Goal: Find specific page/section: Find specific page/section

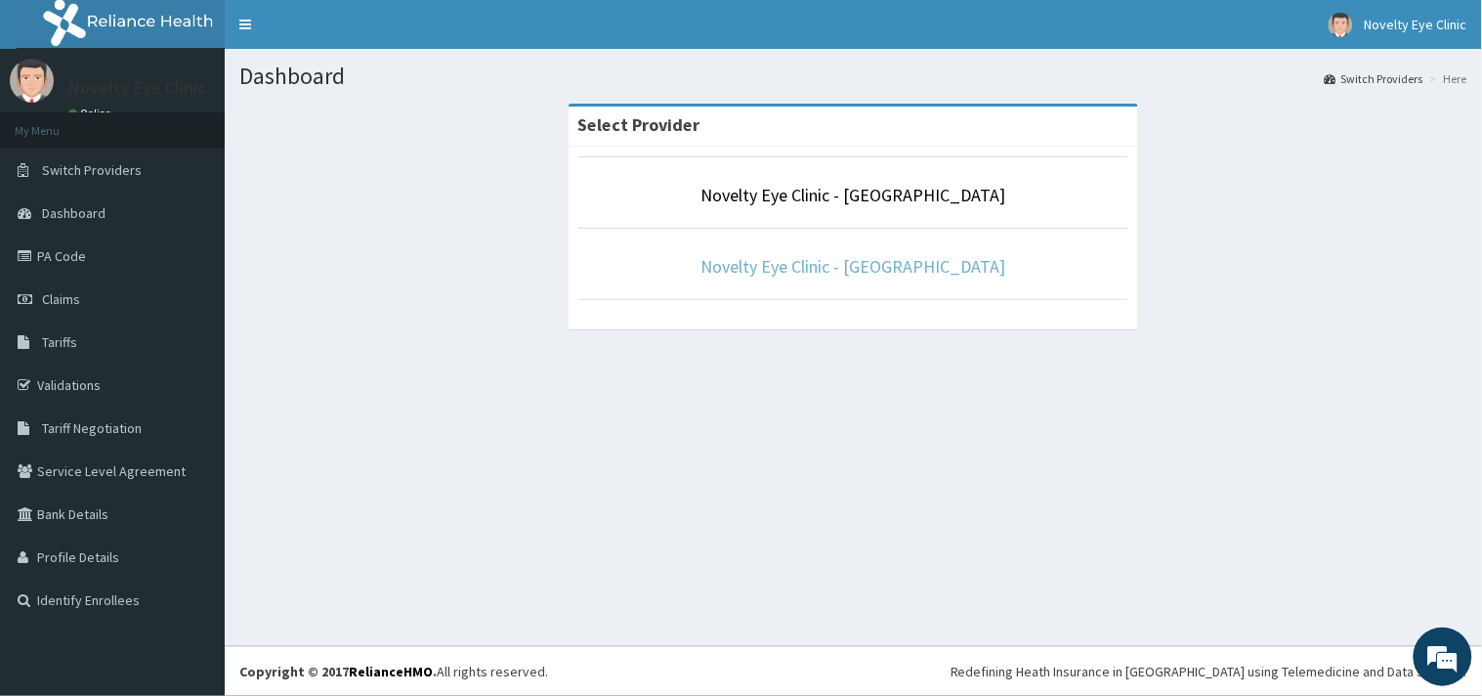
click at [807, 269] on link "Novelty Eye Clinic - [GEOGRAPHIC_DATA]" at bounding box center [853, 266] width 305 height 22
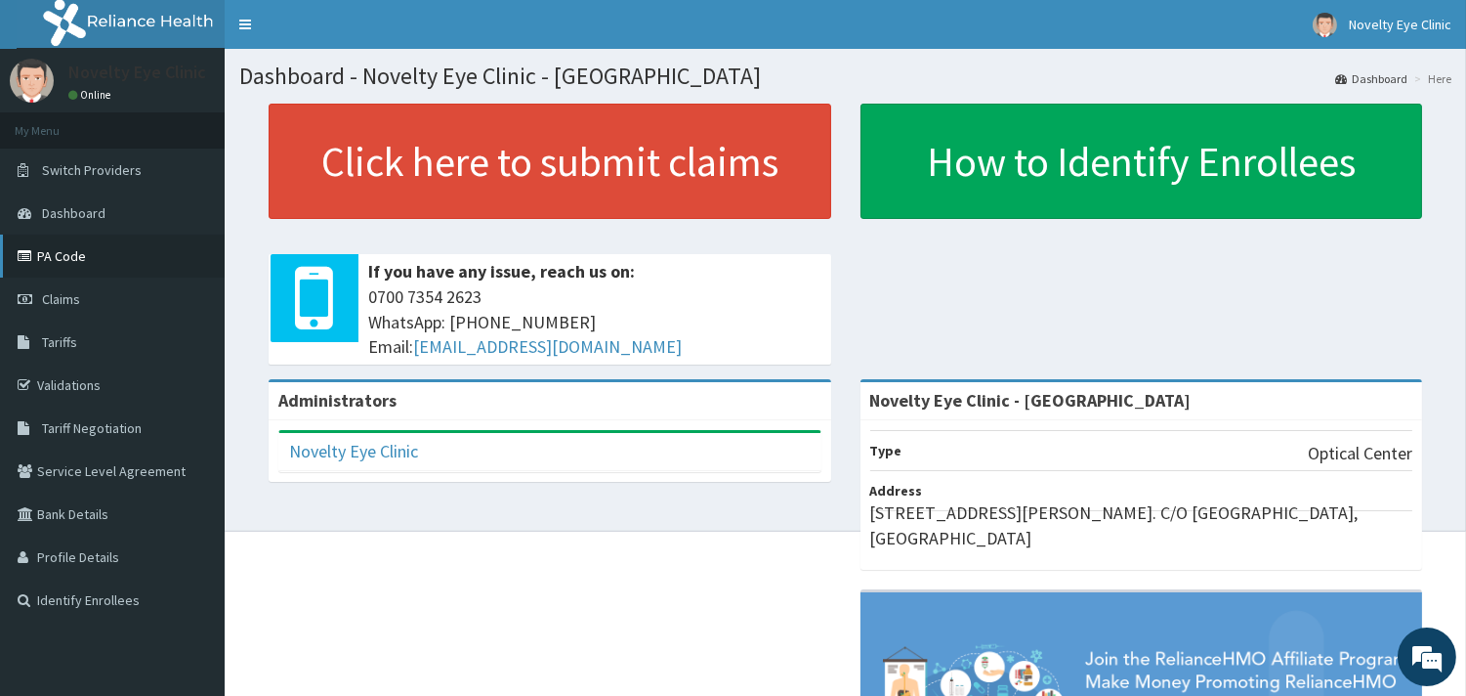
click at [61, 247] on link "PA Code" at bounding box center [112, 255] width 225 height 43
